Goal: Check status: Check status

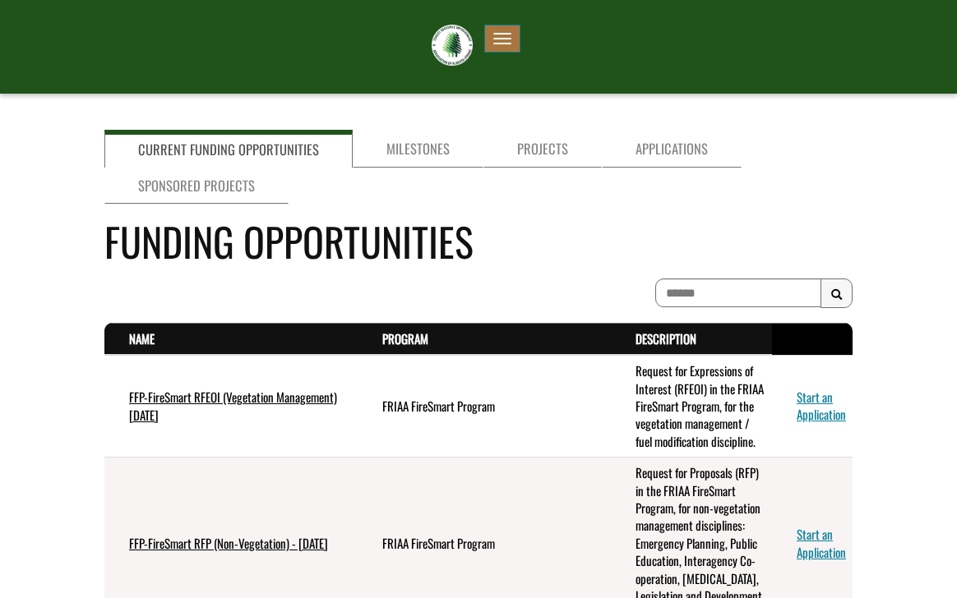
scroll to position [82, 0]
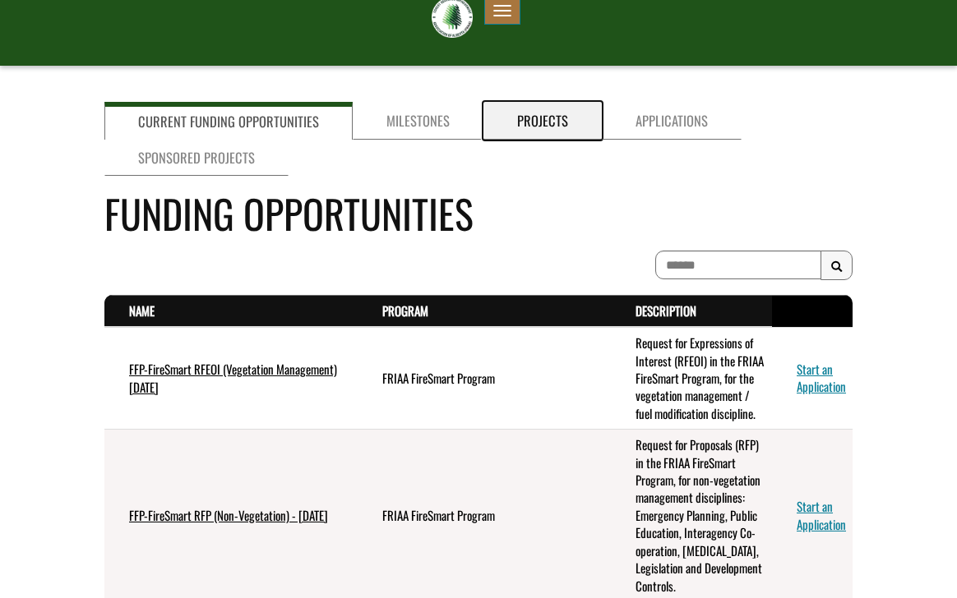
click at [534, 115] on link "Projects" at bounding box center [542, 121] width 118 height 38
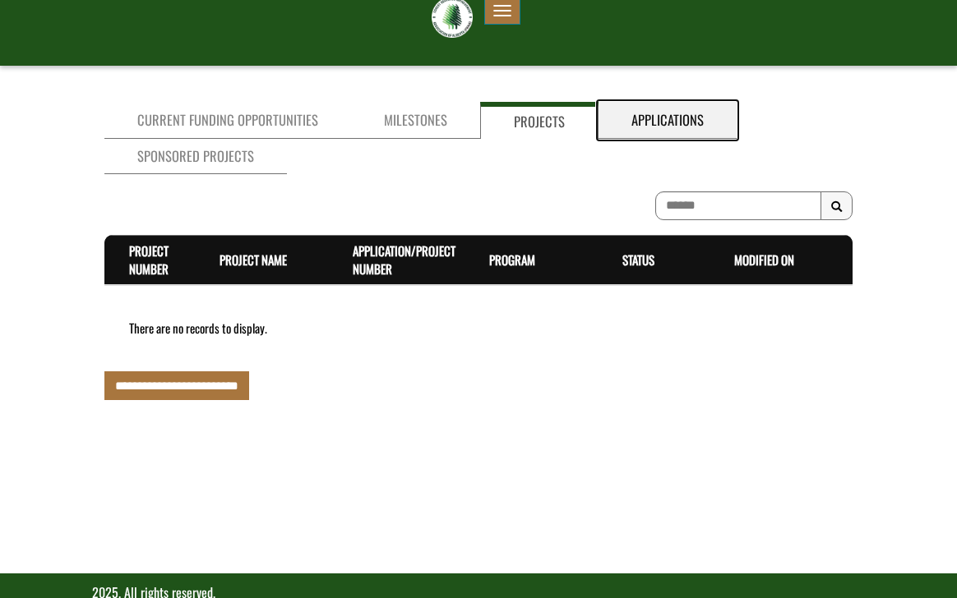
click at [646, 109] on link "Applications" at bounding box center [667, 120] width 138 height 37
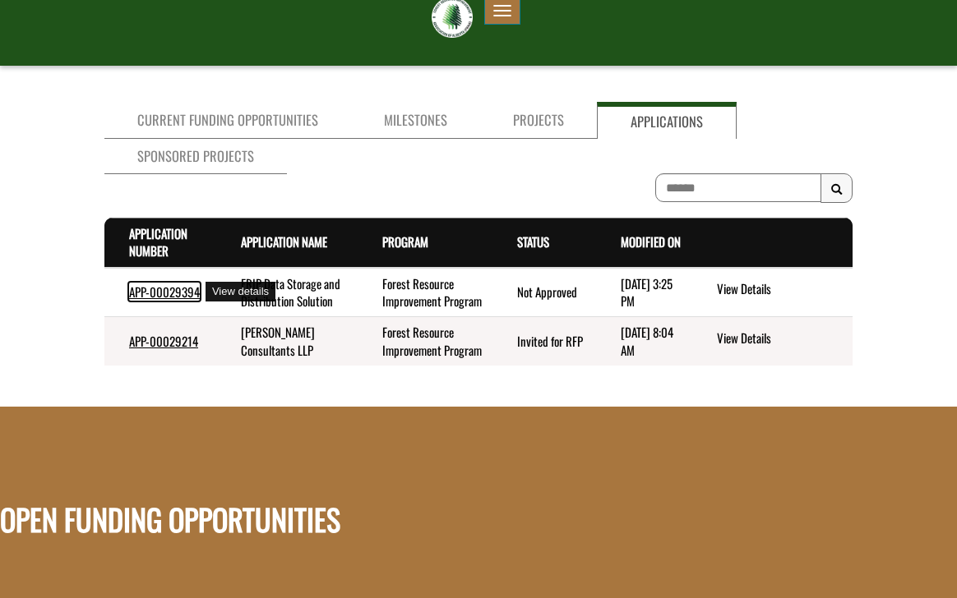
click at [150, 288] on link "APP-00029394" at bounding box center [164, 292] width 71 height 18
